Goal: Check status: Check status

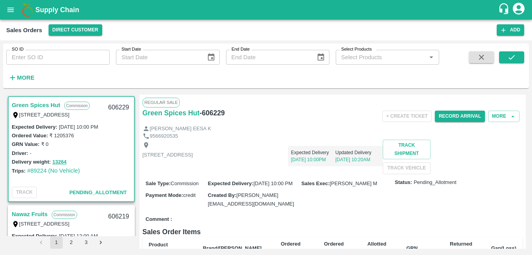
click at [44, 56] on input "SO ID" at bounding box center [57, 57] width 103 height 15
click at [42, 57] on input "SO ID" at bounding box center [57, 57] width 103 height 15
click at [22, 55] on input "60528" at bounding box center [57, 57] width 103 height 15
click at [22, 57] on input "60528" at bounding box center [57, 57] width 103 height 15
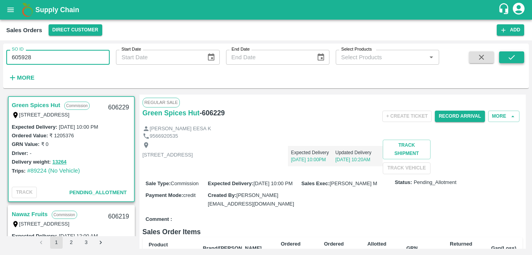
click at [515, 59] on icon "submit" at bounding box center [511, 57] width 9 height 9
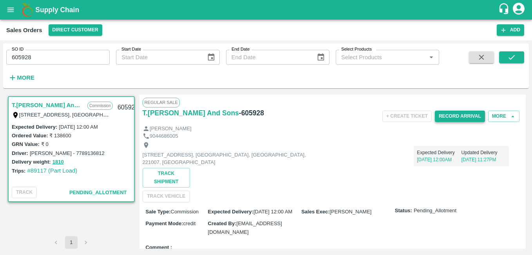
click at [462, 119] on button "Record Arrival" at bounding box center [460, 115] width 50 height 11
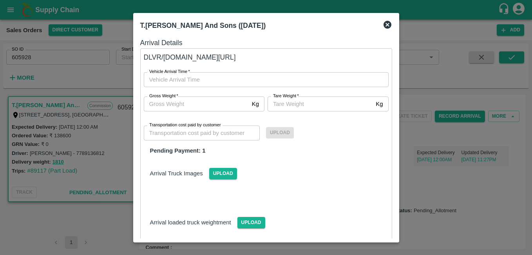
drag, startPoint x: 332, startPoint y: 22, endPoint x: 387, endPoint y: 23, distance: 54.8
click at [377, 68] on div "T.Kishore Kapoor And Sons (02 Oct 2025) Arrival Details DLVR/T.KI/228789 Vehicl…" at bounding box center [266, 127] width 266 height 229
click at [413, 31] on div at bounding box center [266, 127] width 532 height 255
click at [386, 25] on div "Sales Orders Direct Customer" at bounding box center [251, 29] width 490 height 11
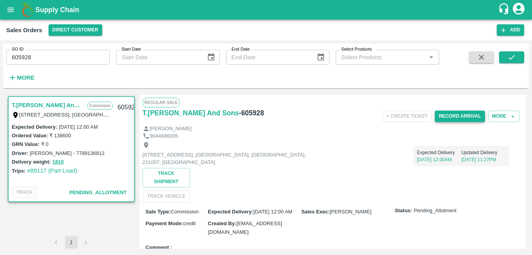
click at [464, 119] on button "Record Arrival" at bounding box center [460, 115] width 50 height 11
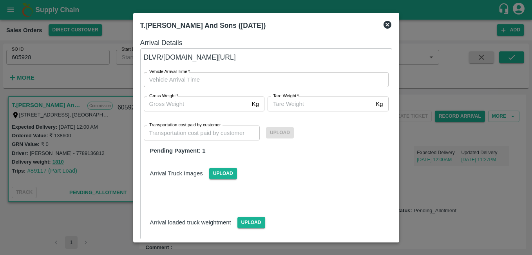
click at [388, 24] on icon at bounding box center [387, 24] width 9 height 9
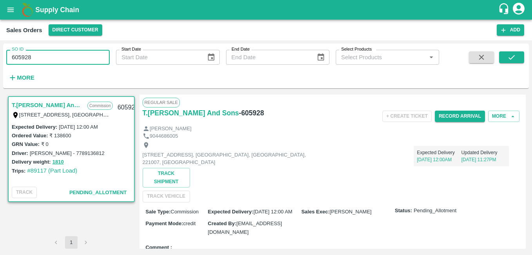
click at [52, 58] on input "605928" at bounding box center [57, 57] width 103 height 15
type input "605968"
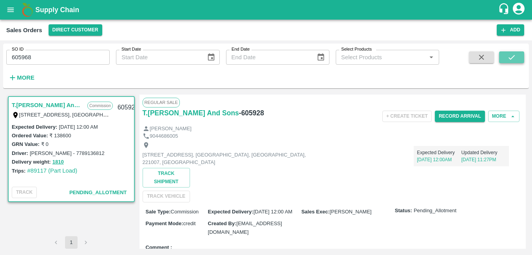
click at [511, 57] on icon "submit" at bounding box center [511, 57] width 9 height 9
drag, startPoint x: 525, startPoint y: 137, endPoint x: 525, endPoint y: 145, distance: 7.8
click at [522, 152] on div "Regular Sale T.Kishore Kapoor And Sons - 605968 + Create Ticket Record Arrival …" at bounding box center [332, 171] width 386 height 154
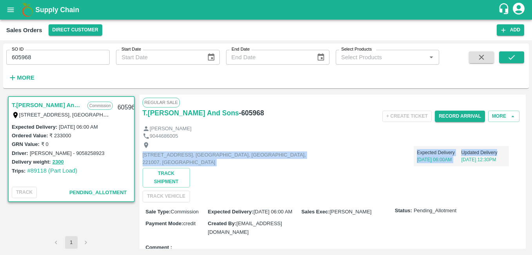
drag, startPoint x: 525, startPoint y: 145, endPoint x: 521, endPoint y: 154, distance: 10.2
click at [495, 188] on div "Shop No B 27 , , Pahariya fruit mandi, Pahariya , Varanasi, U.P 221007, Varanas…" at bounding box center [333, 170] width 380 height 62
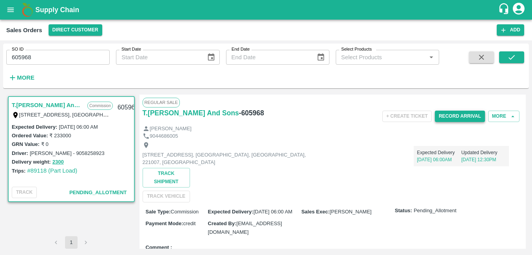
click at [469, 116] on button "Record Arrival" at bounding box center [460, 115] width 50 height 11
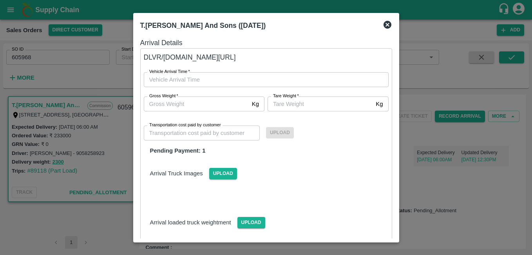
click at [386, 25] on icon at bounding box center [387, 24] width 9 height 9
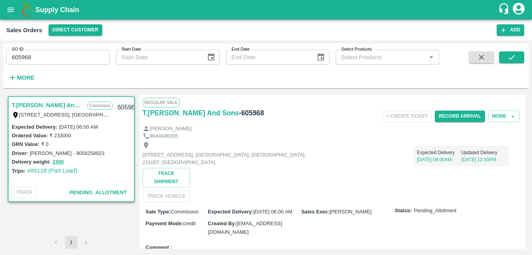
click at [12, 8] on icon "open drawer" at bounding box center [10, 9] width 7 height 4
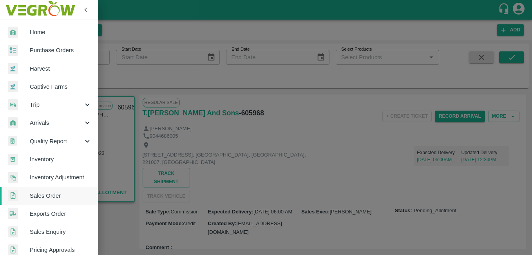
click at [47, 191] on span "Sales Order" at bounding box center [61, 195] width 62 height 9
